Goal: Transaction & Acquisition: Purchase product/service

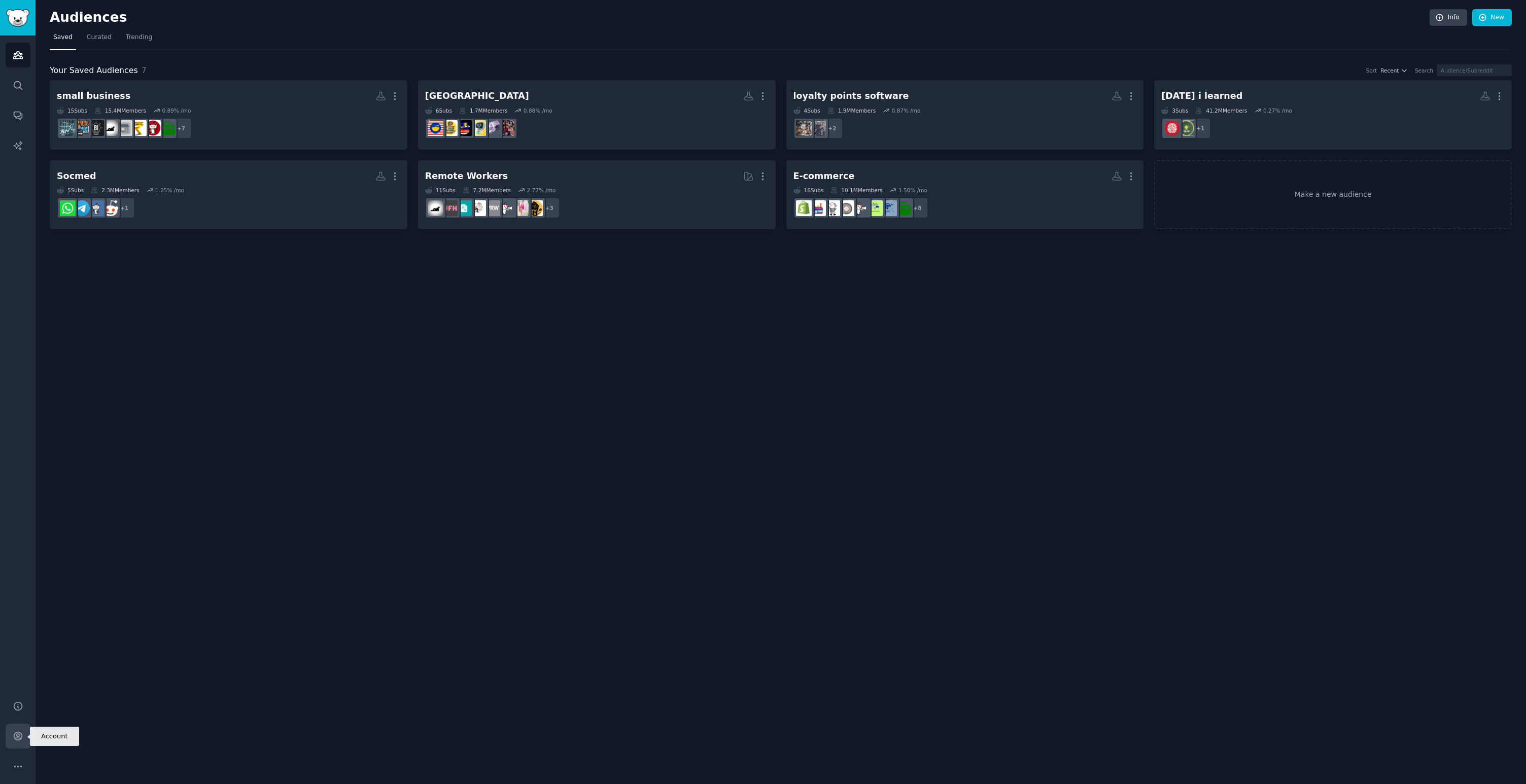
click at [18, 744] on link "Account" at bounding box center [18, 736] width 25 height 25
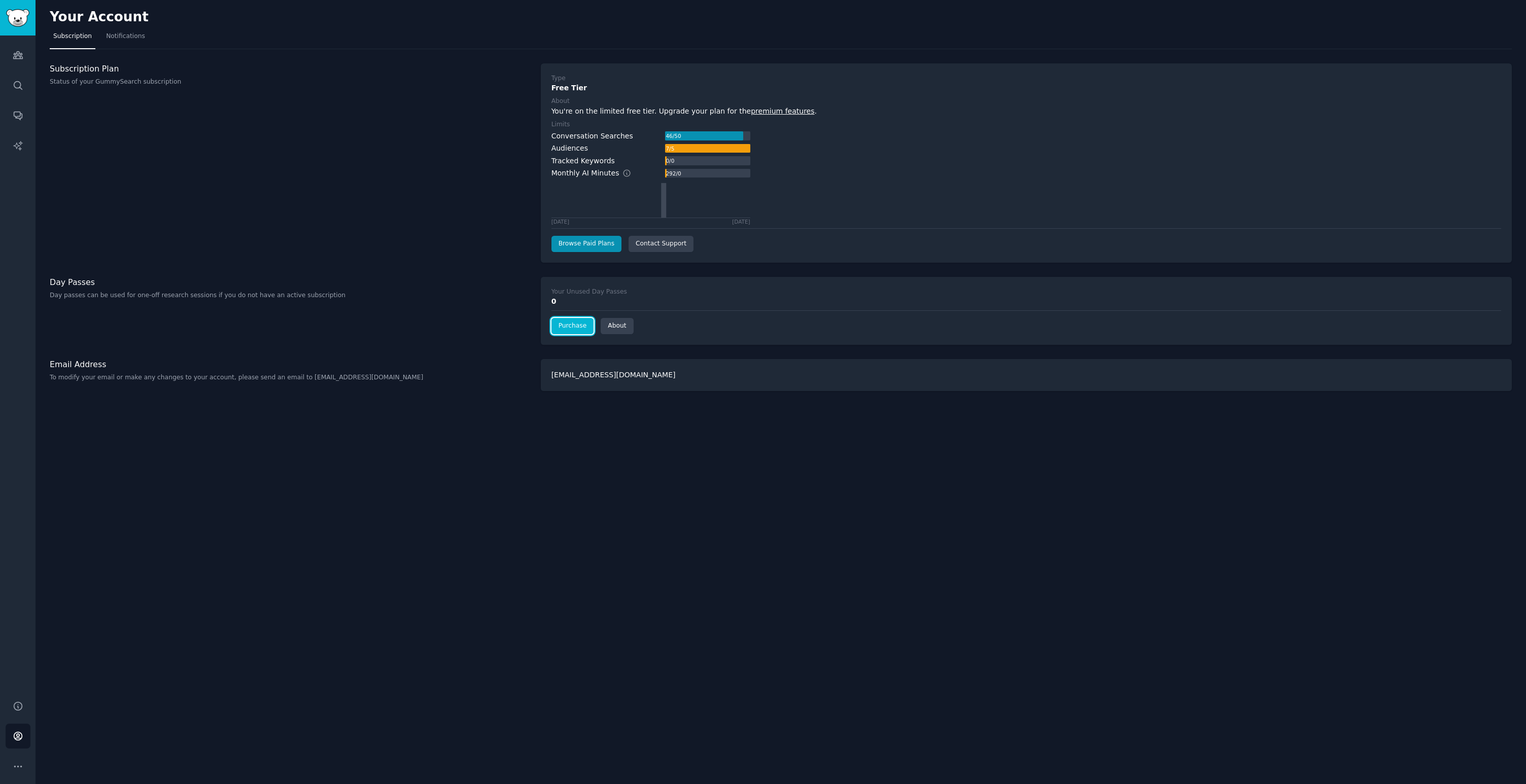
click at [582, 330] on link "Purchase" at bounding box center [573, 326] width 43 height 16
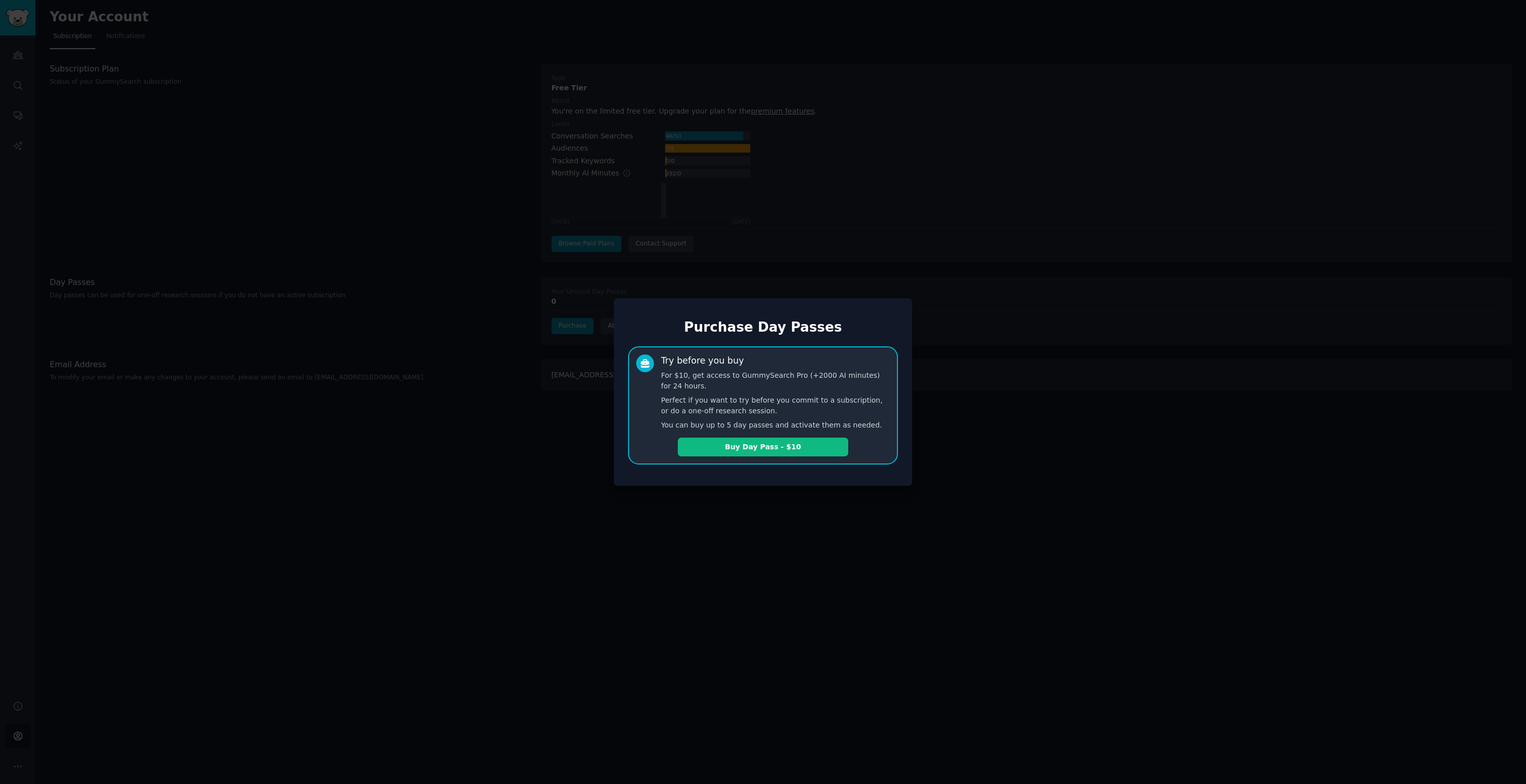
click at [541, 431] on div at bounding box center [763, 392] width 1526 height 784
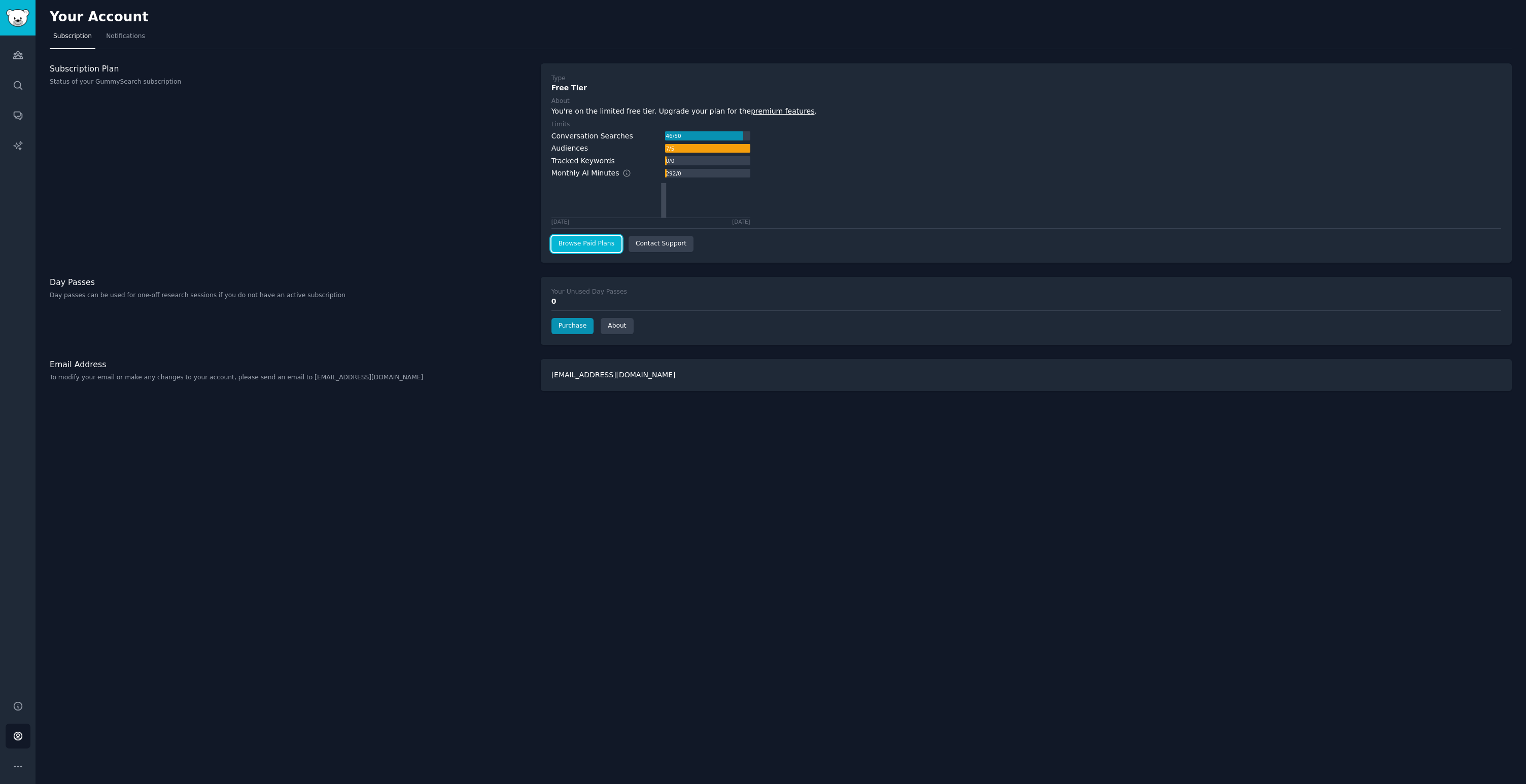
click at [578, 247] on link "Browse Paid Plans" at bounding box center [586, 243] width 70 height 16
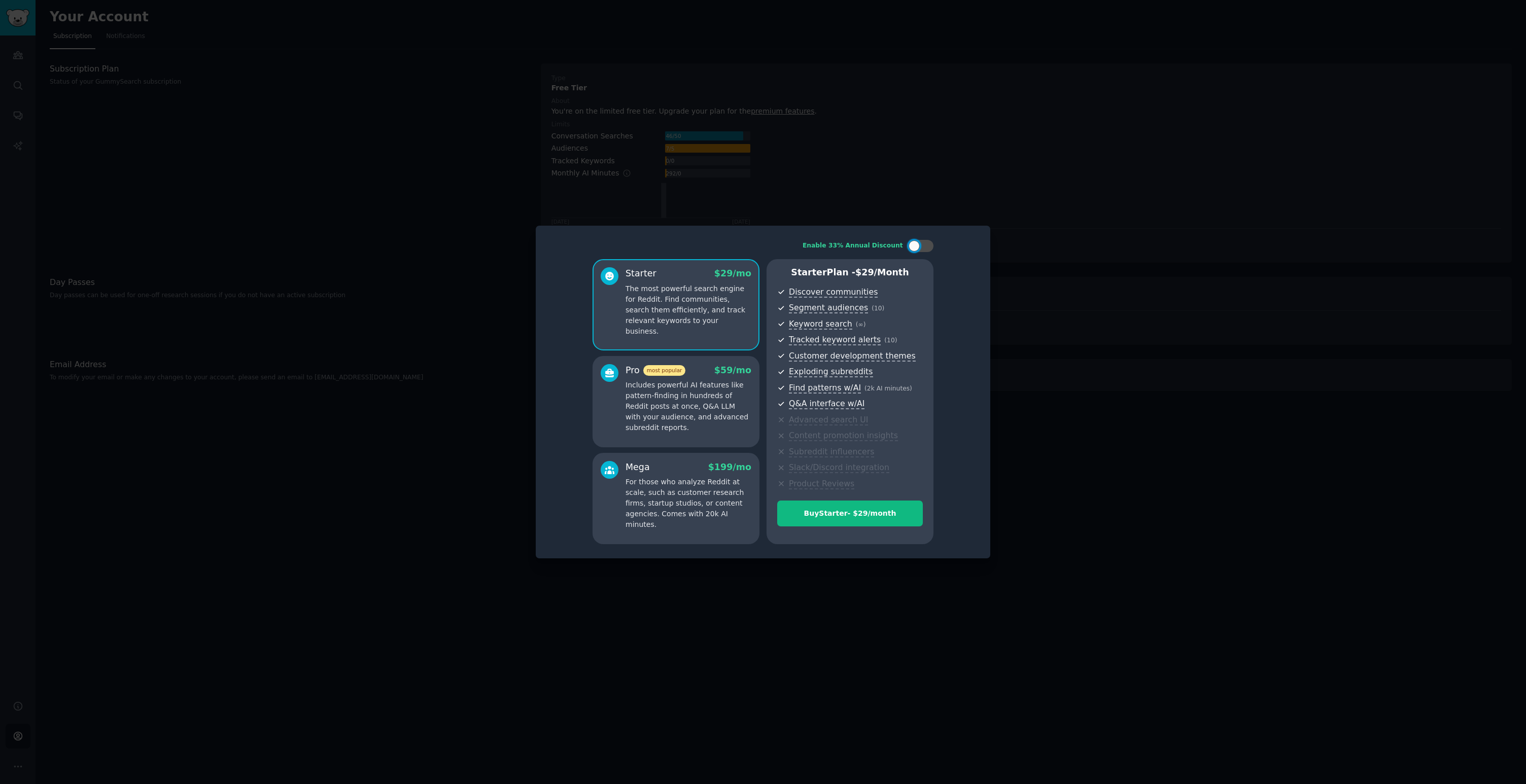
click at [440, 221] on div at bounding box center [763, 392] width 1526 height 784
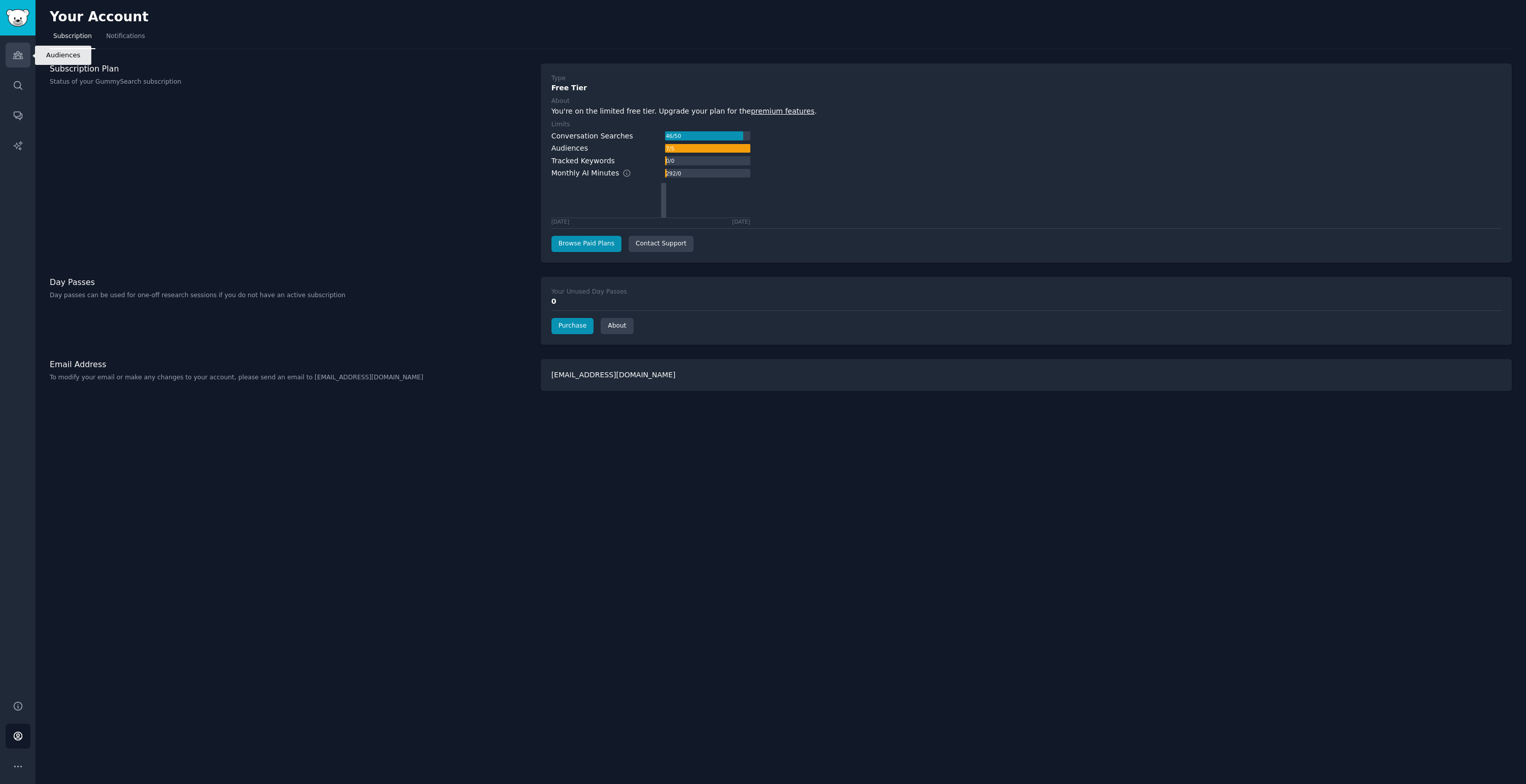
click at [25, 64] on link "Audiences" at bounding box center [18, 55] width 25 height 25
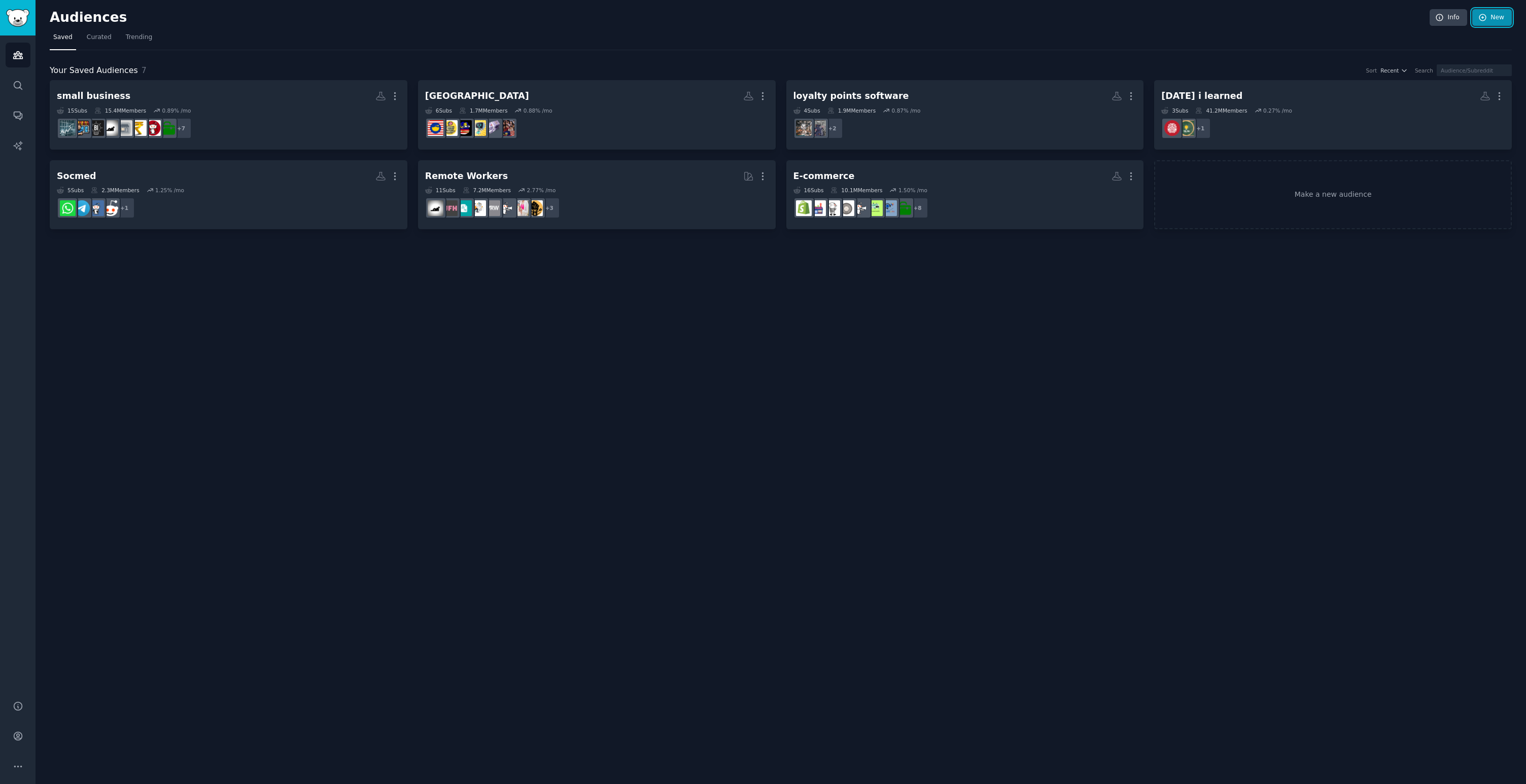
click at [1487, 16] on link "New" at bounding box center [1492, 17] width 40 height 17
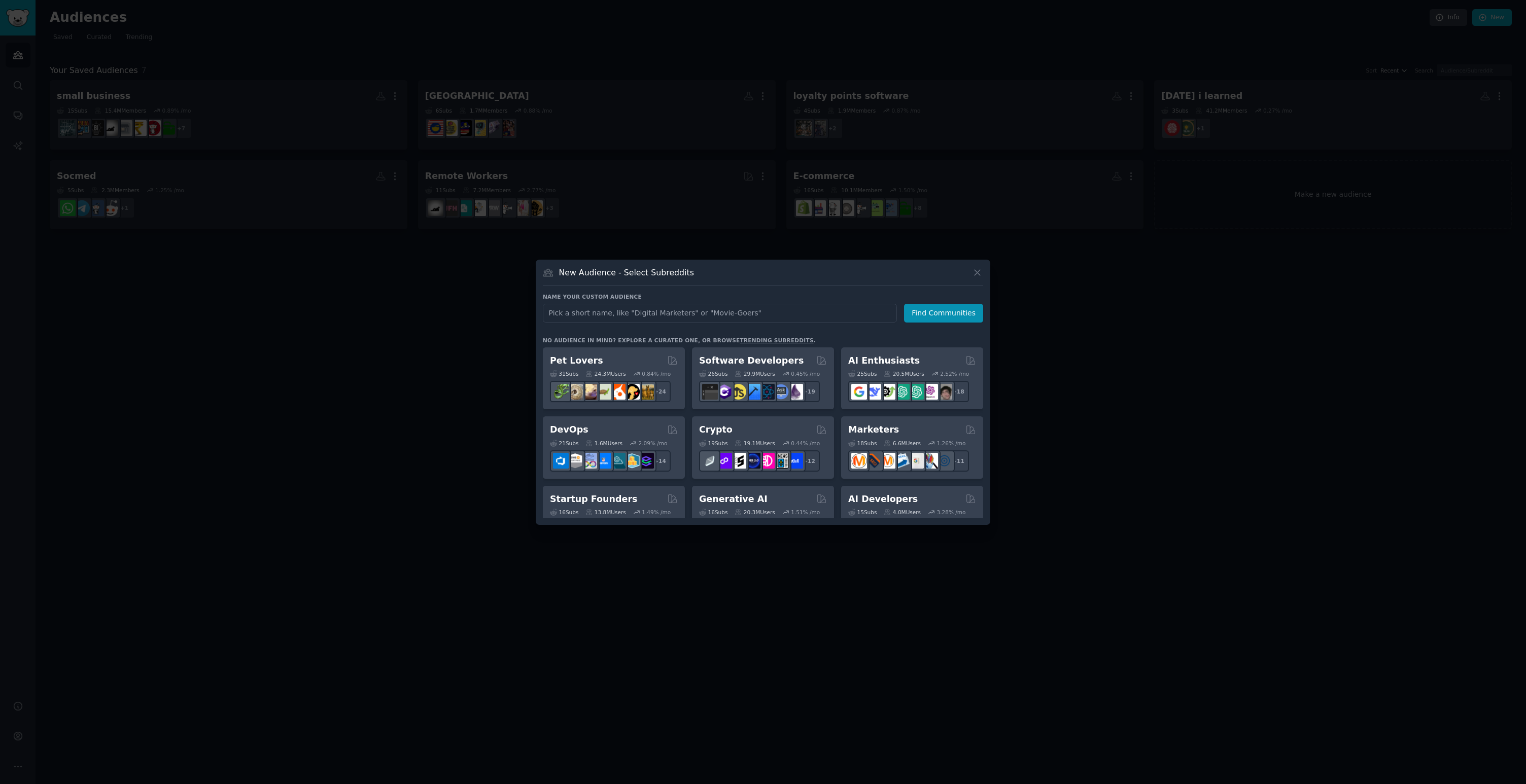
click at [694, 307] on input "text" at bounding box center [720, 313] width 354 height 19
click at [586, 237] on div at bounding box center [763, 392] width 1526 height 784
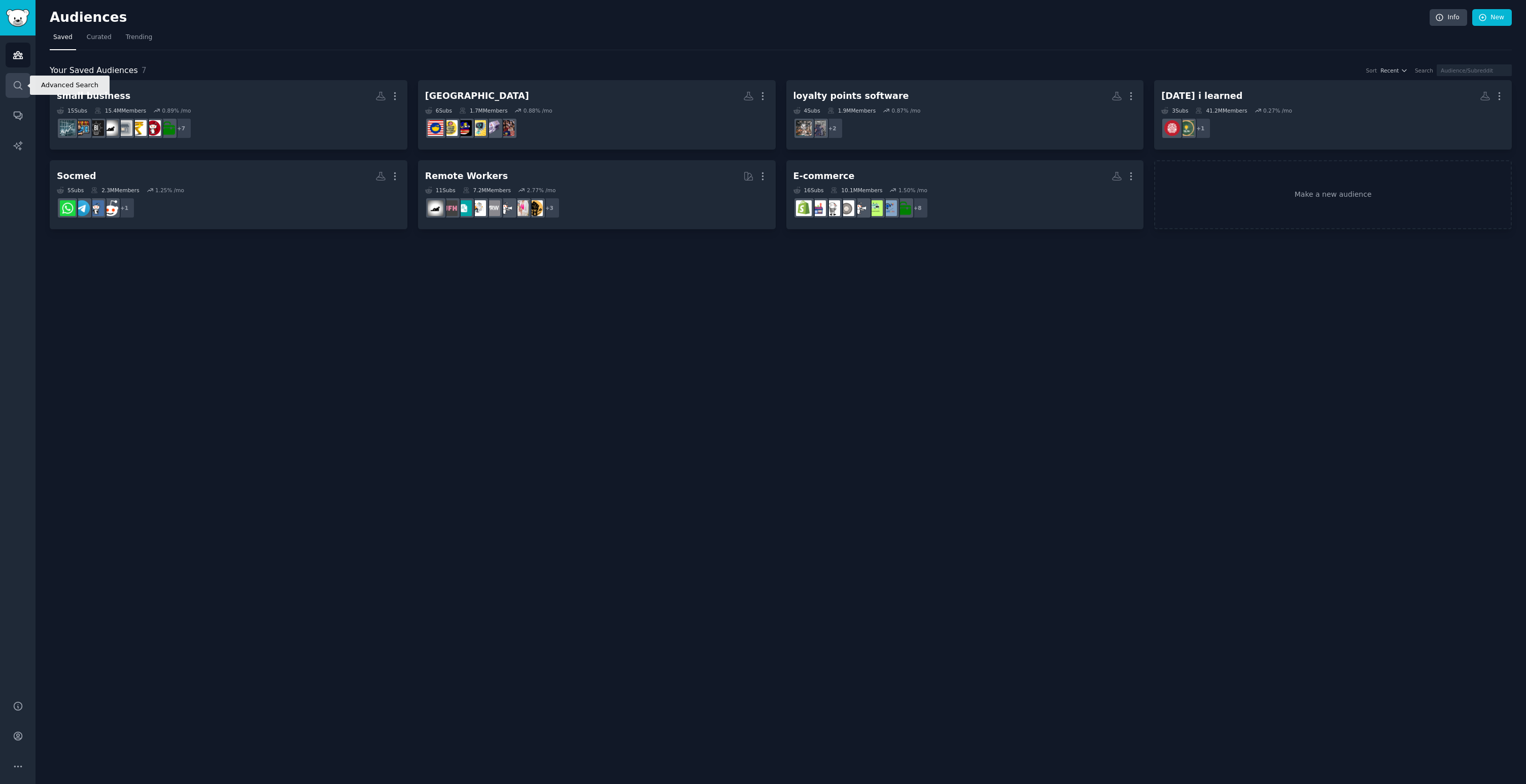
click at [21, 89] on icon "Sidebar" at bounding box center [18, 85] width 8 height 8
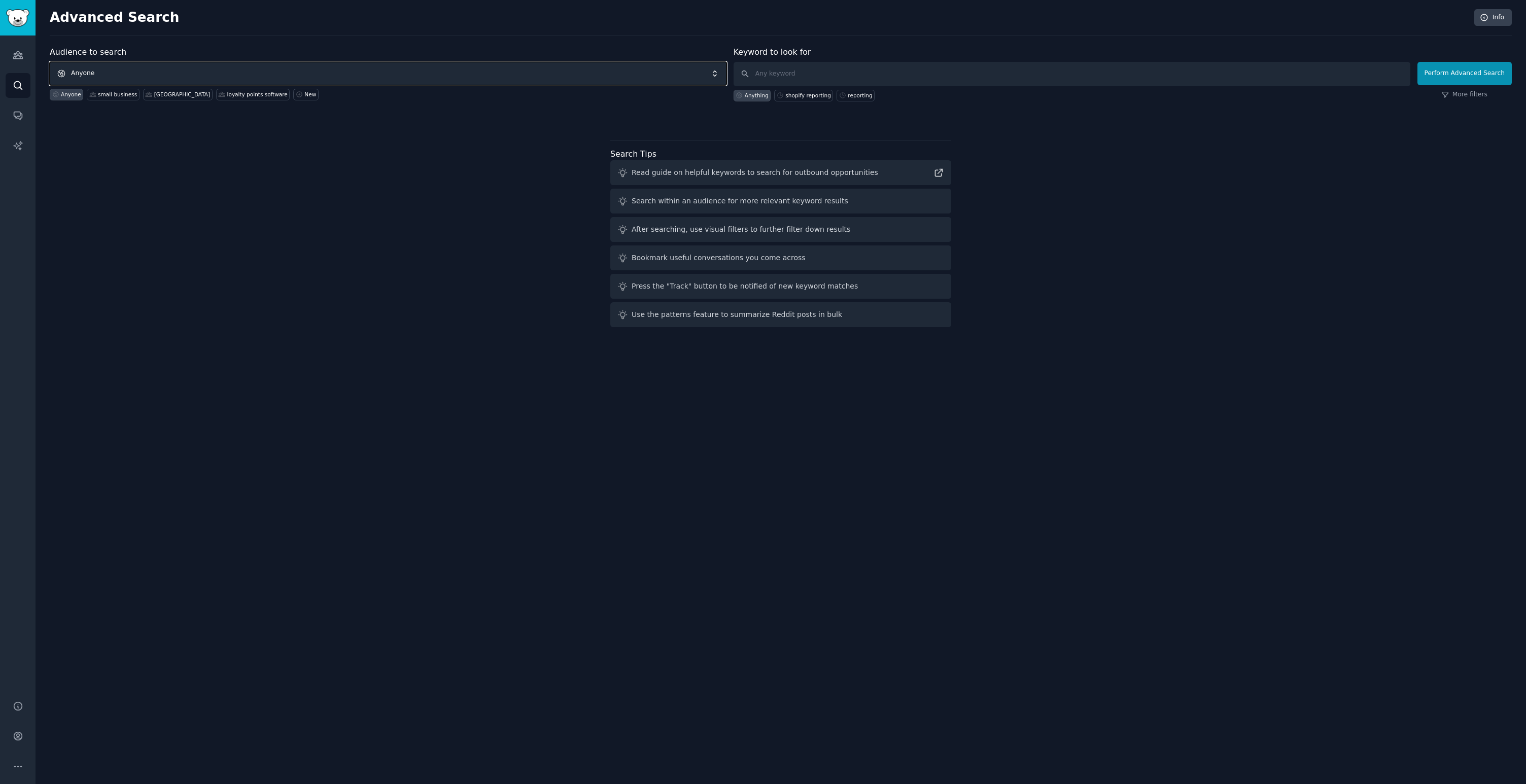
click at [339, 81] on span "Anyone" at bounding box center [388, 73] width 677 height 23
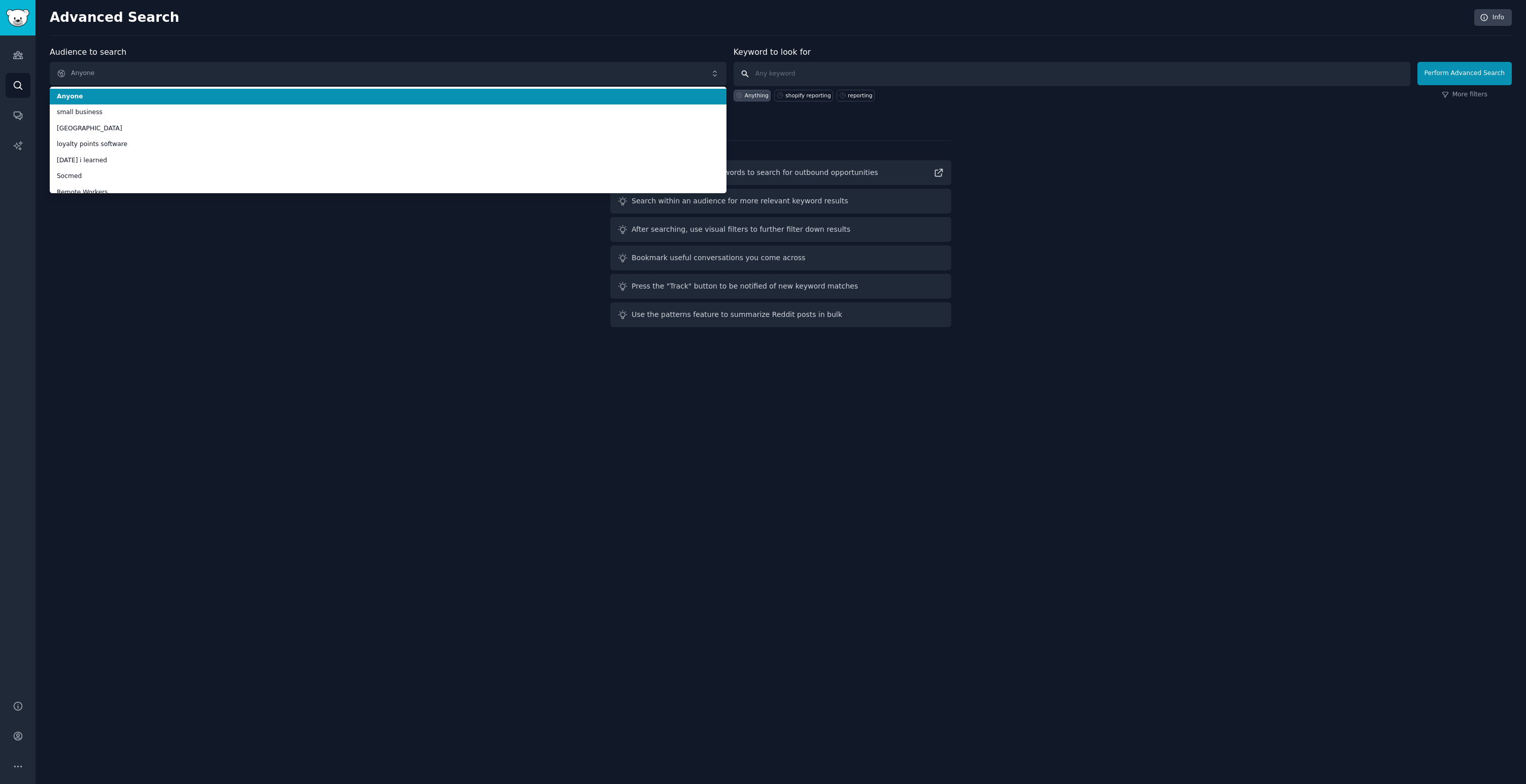
click at [758, 73] on input "text" at bounding box center [1072, 73] width 677 height 24
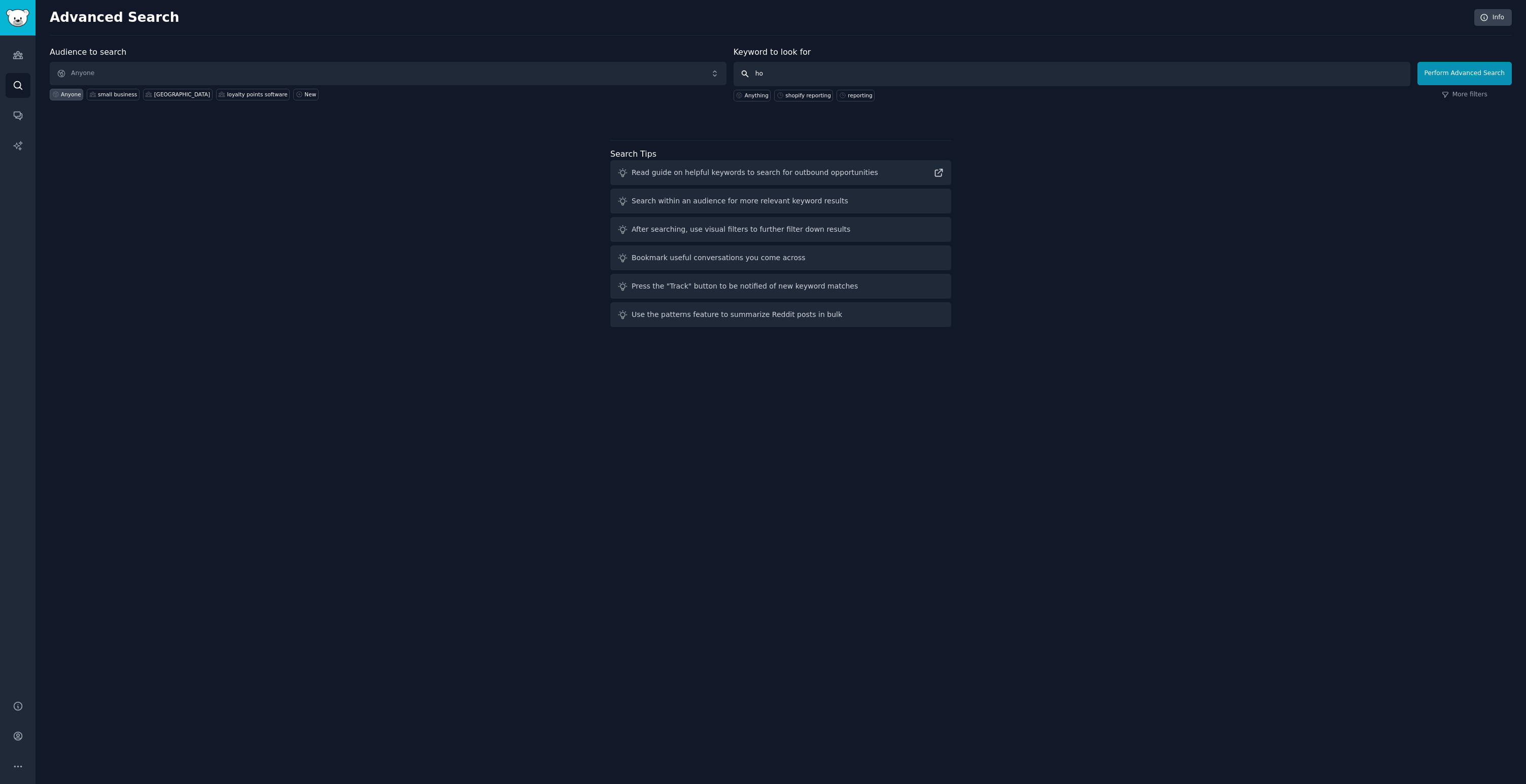
type input "h"
type input "google meet"
click button "Perform Advanced Search" at bounding box center [1464, 73] width 94 height 23
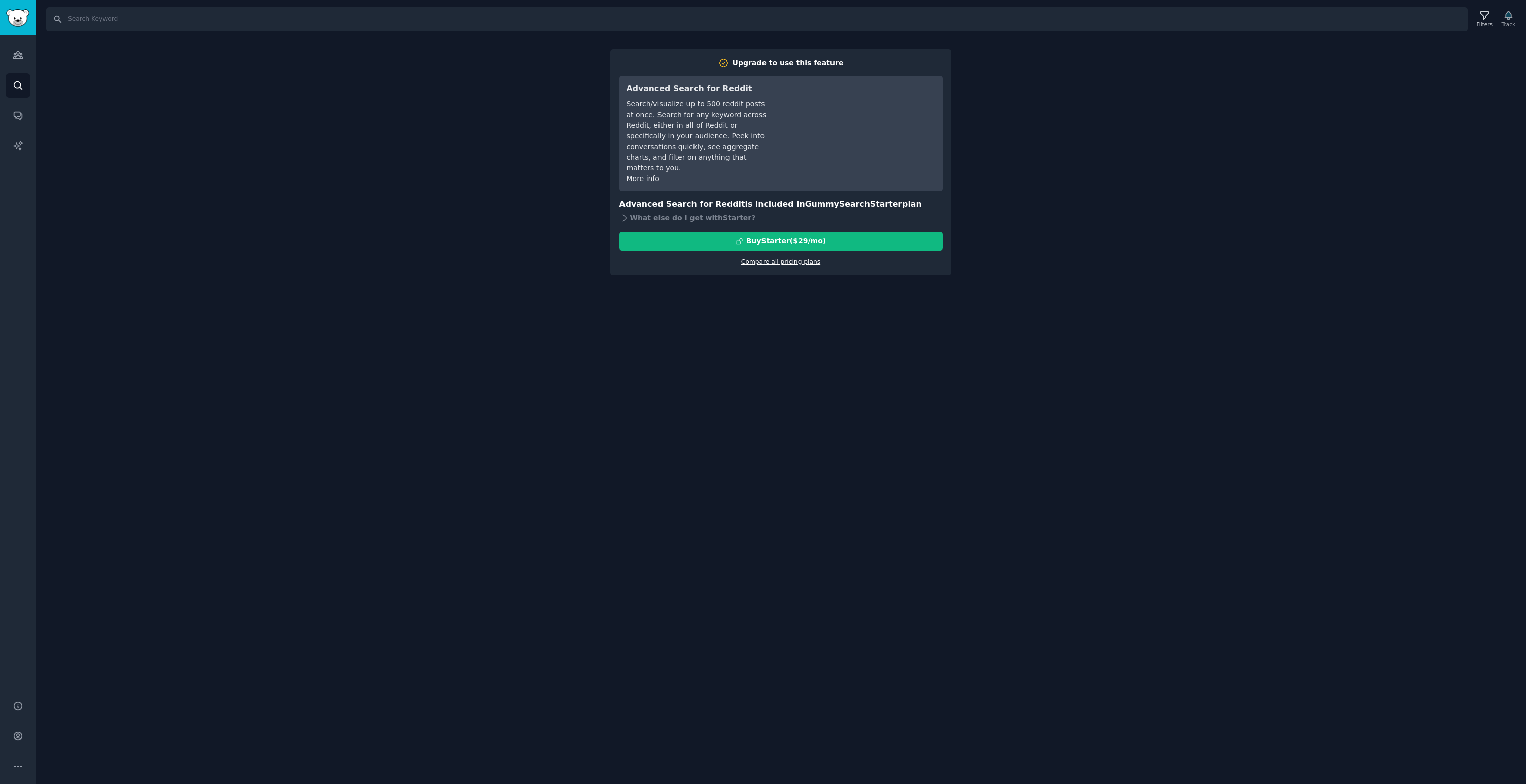
click at [775, 258] on link "Compare all pricing plans" at bounding box center [781, 262] width 79 height 7
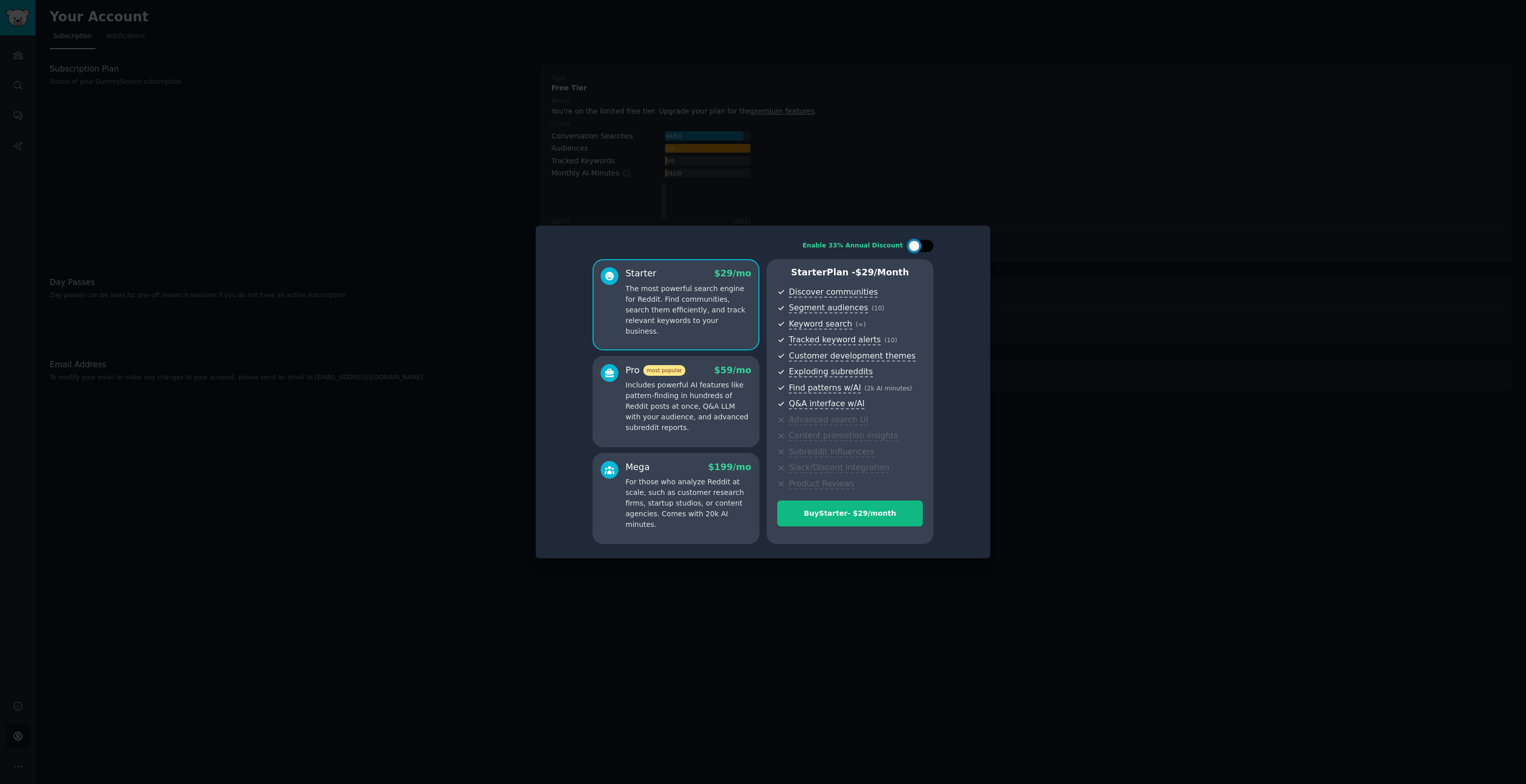
click at [918, 248] on div at bounding box center [914, 246] width 11 height 11
checkbox input "true"
click at [1065, 256] on div at bounding box center [763, 392] width 1526 height 784
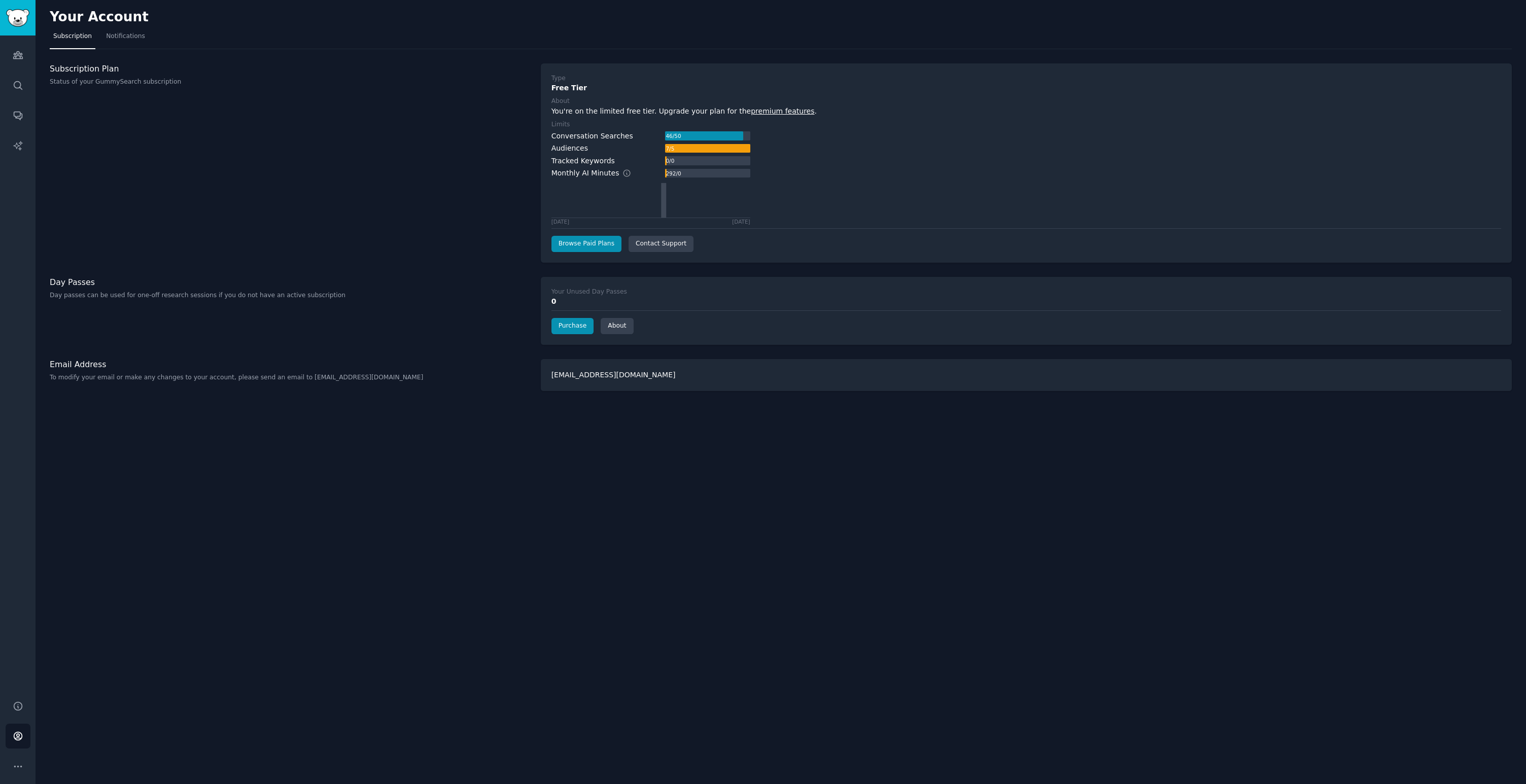
click at [89, 301] on div "Day Passes Day passes can be used for one-off research sessions if you do not h…" at bounding box center [290, 311] width 480 height 68
click at [606, 323] on link "About" at bounding box center [617, 326] width 33 height 16
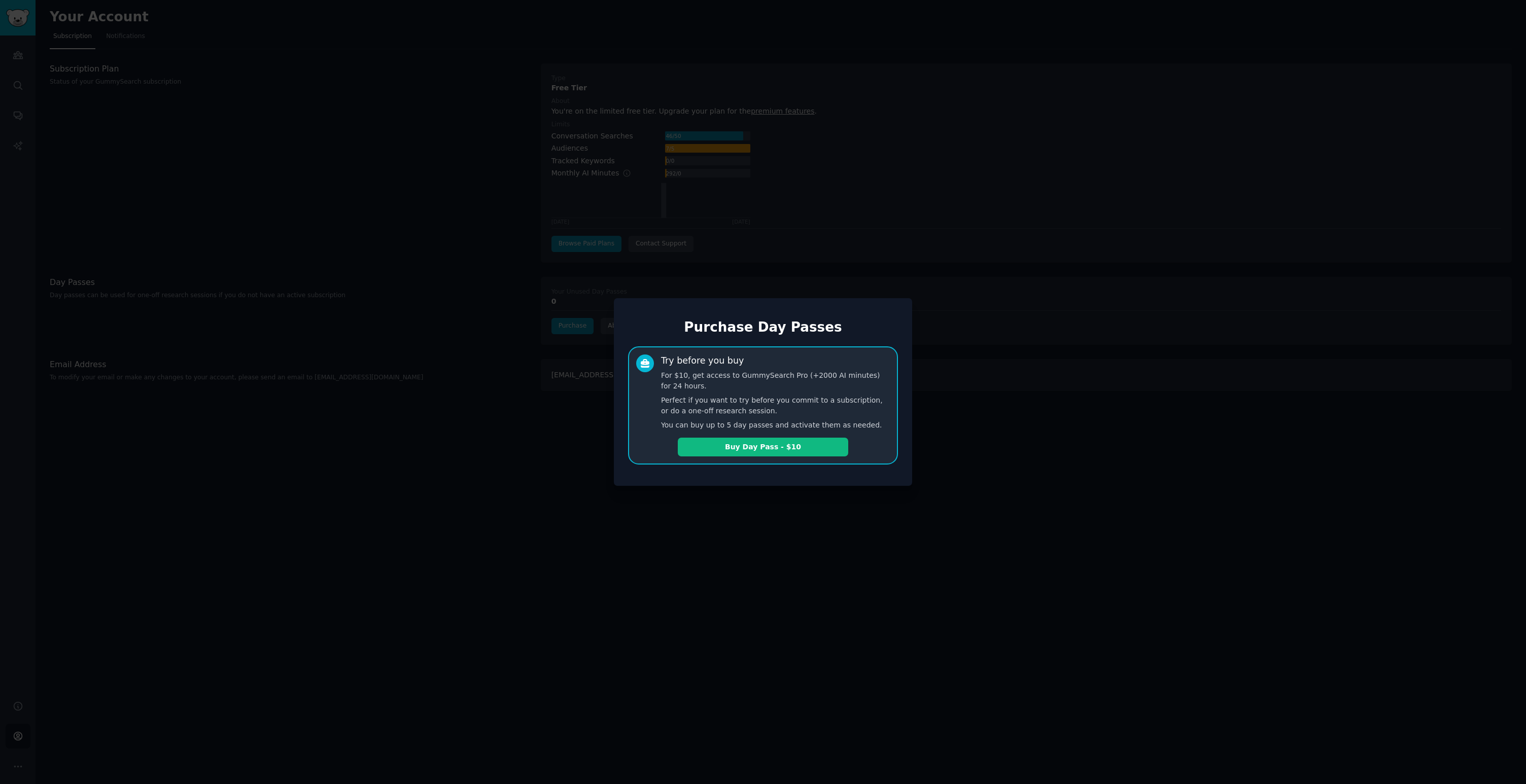
click at [666, 491] on div at bounding box center [763, 392] width 1526 height 784
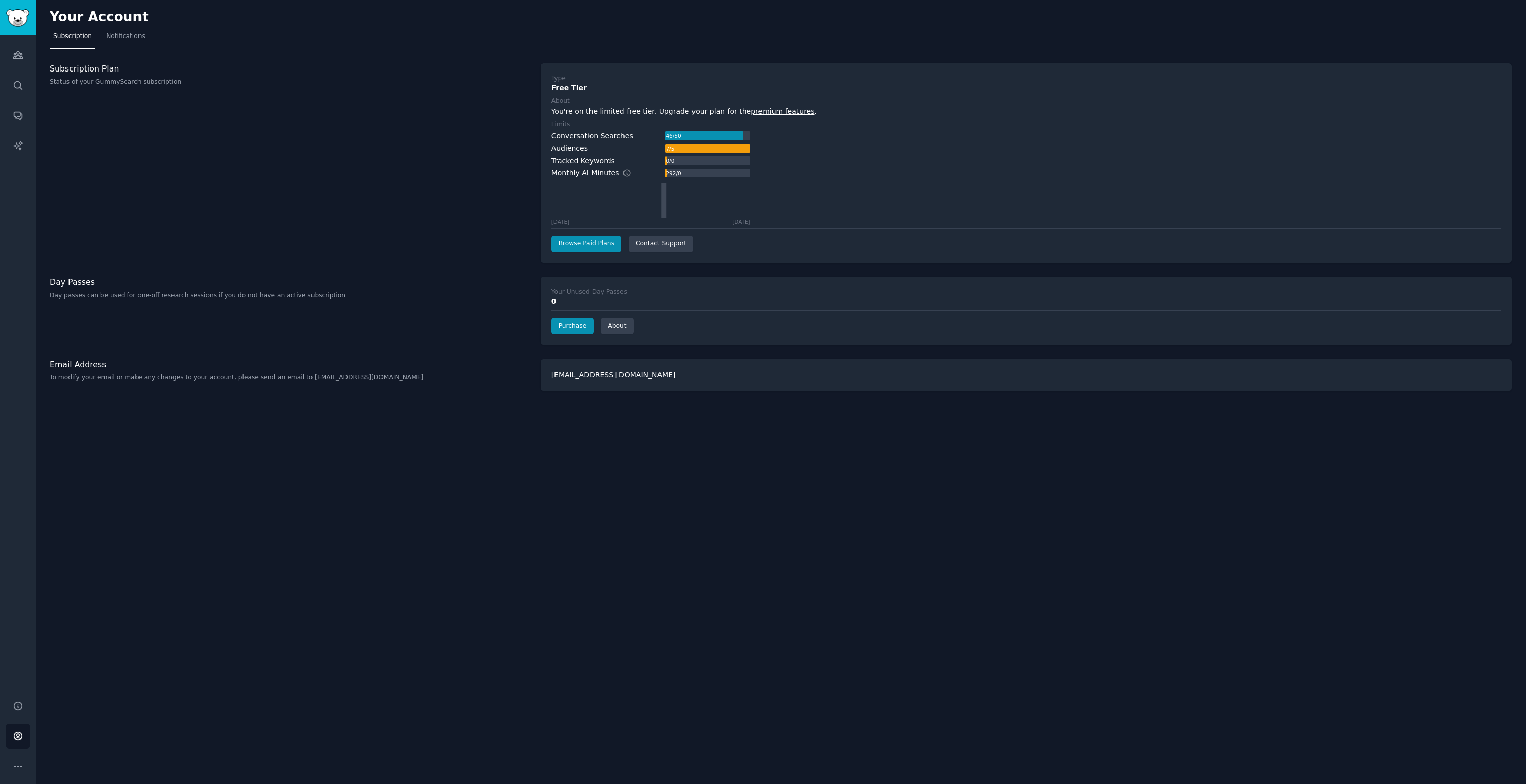
click at [41, 56] on div "Your Account Subscription Notifications Subscription Plan Status of your GummyS…" at bounding box center [781, 392] width 1490 height 784
click at [25, 53] on link "Audiences" at bounding box center [18, 55] width 25 height 25
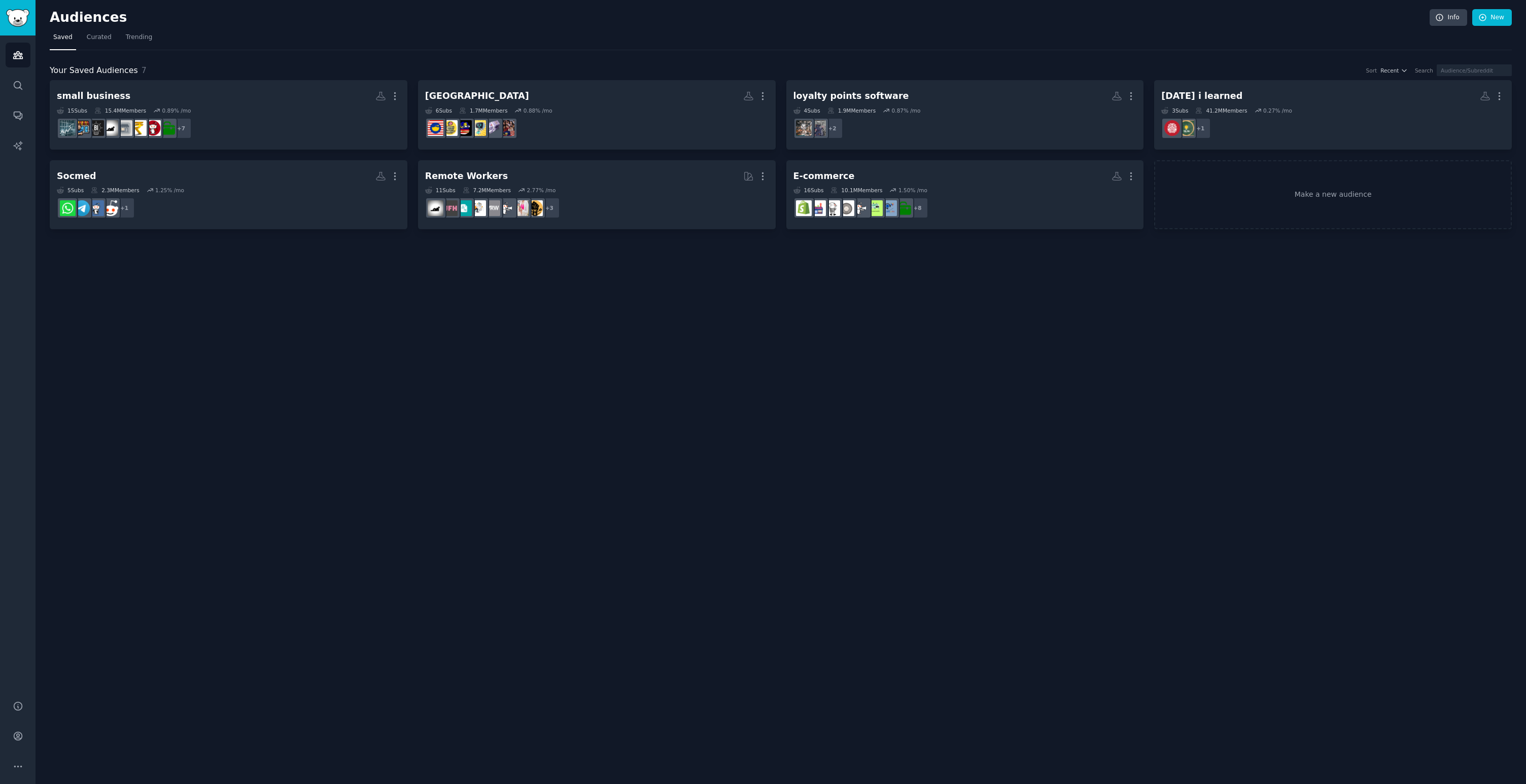
click at [30, 83] on div "Audiences Search Conversations AI Reports" at bounding box center [18, 362] width 36 height 653
click at [12, 101] on div "Audiences Search Conversations AI Reports" at bounding box center [18, 362] width 36 height 653
click at [12, 94] on link "Search" at bounding box center [18, 85] width 25 height 25
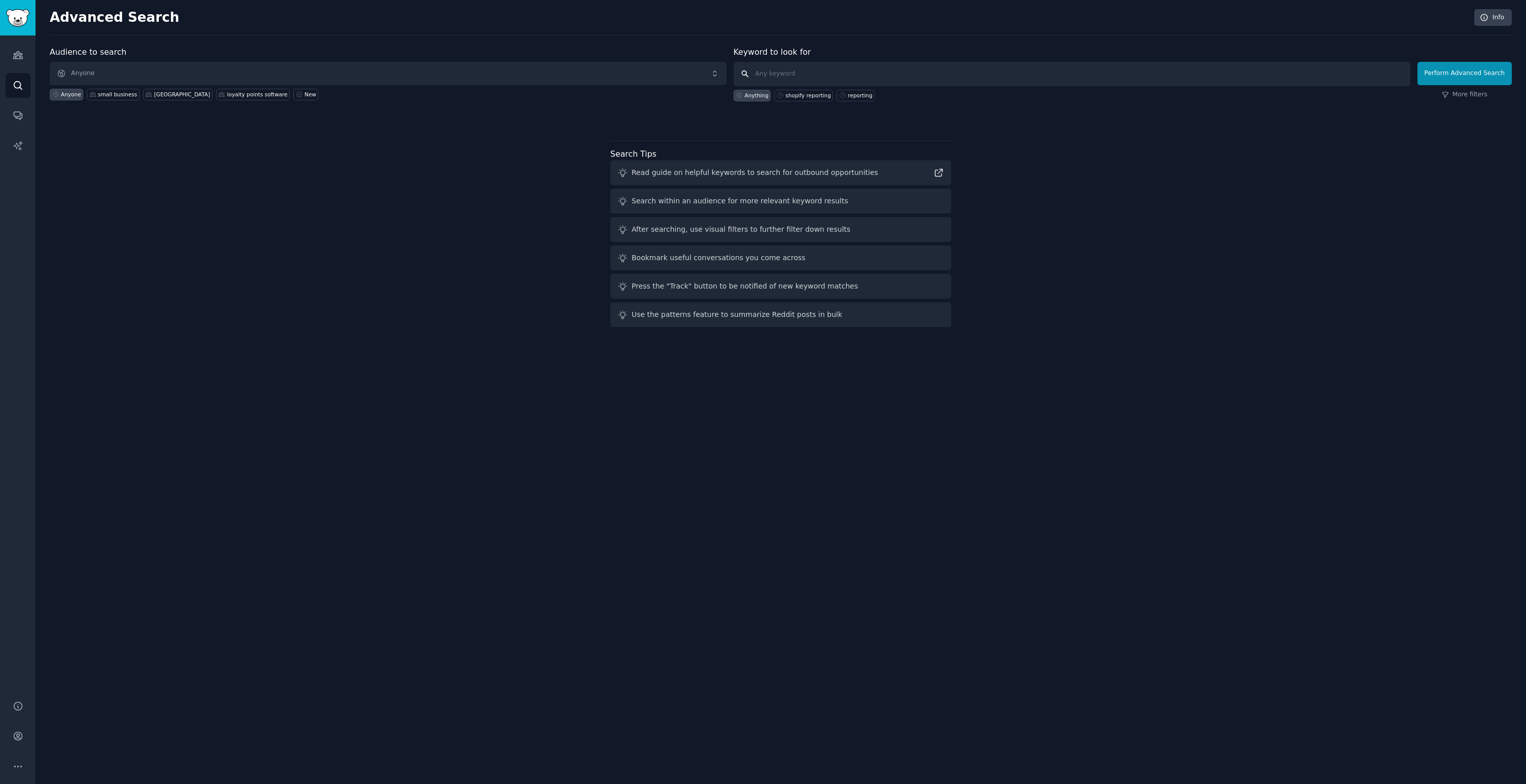
click at [826, 75] on input "text" at bounding box center [1072, 73] width 677 height 24
click at [256, 347] on div "Advanced Search Info Audience to search Anyone Anyone small business malaysia l…" at bounding box center [781, 392] width 1490 height 784
